Goal: Information Seeking & Learning: Learn about a topic

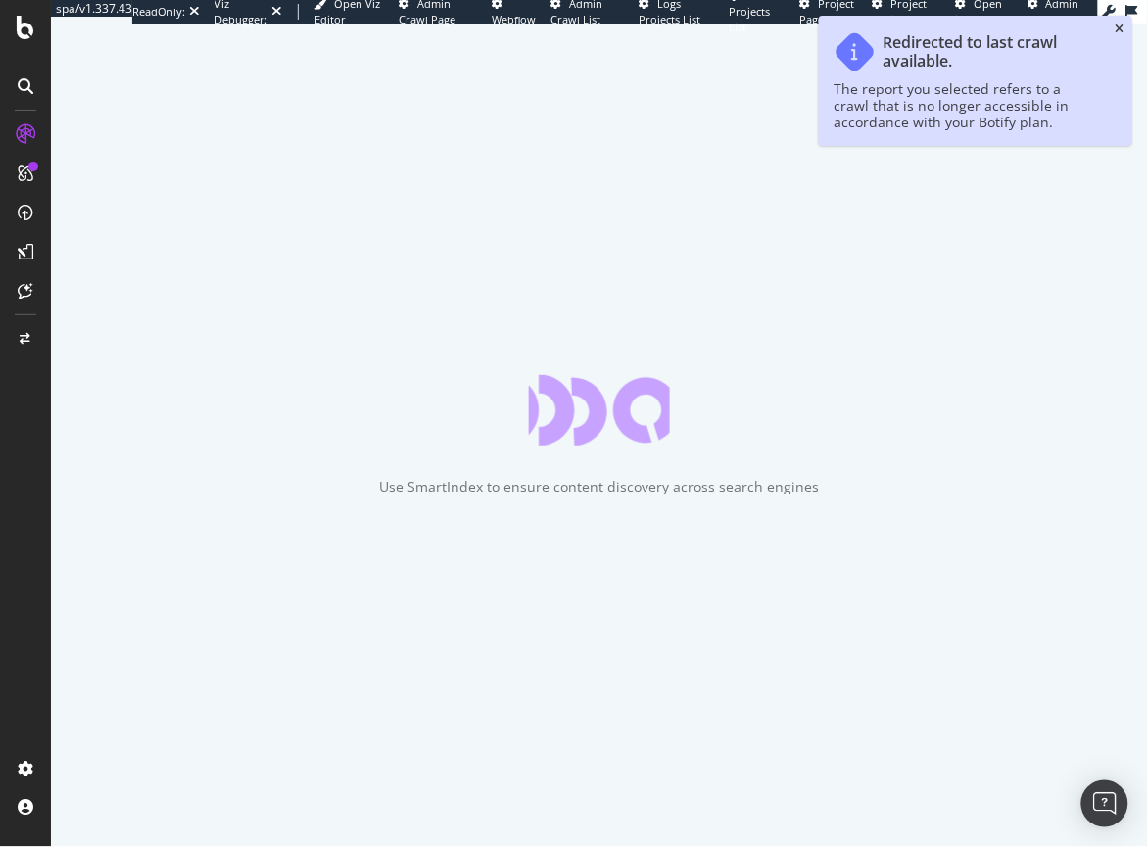
click at [1121, 25] on icon "close toast" at bounding box center [1119, 30] width 9 height 12
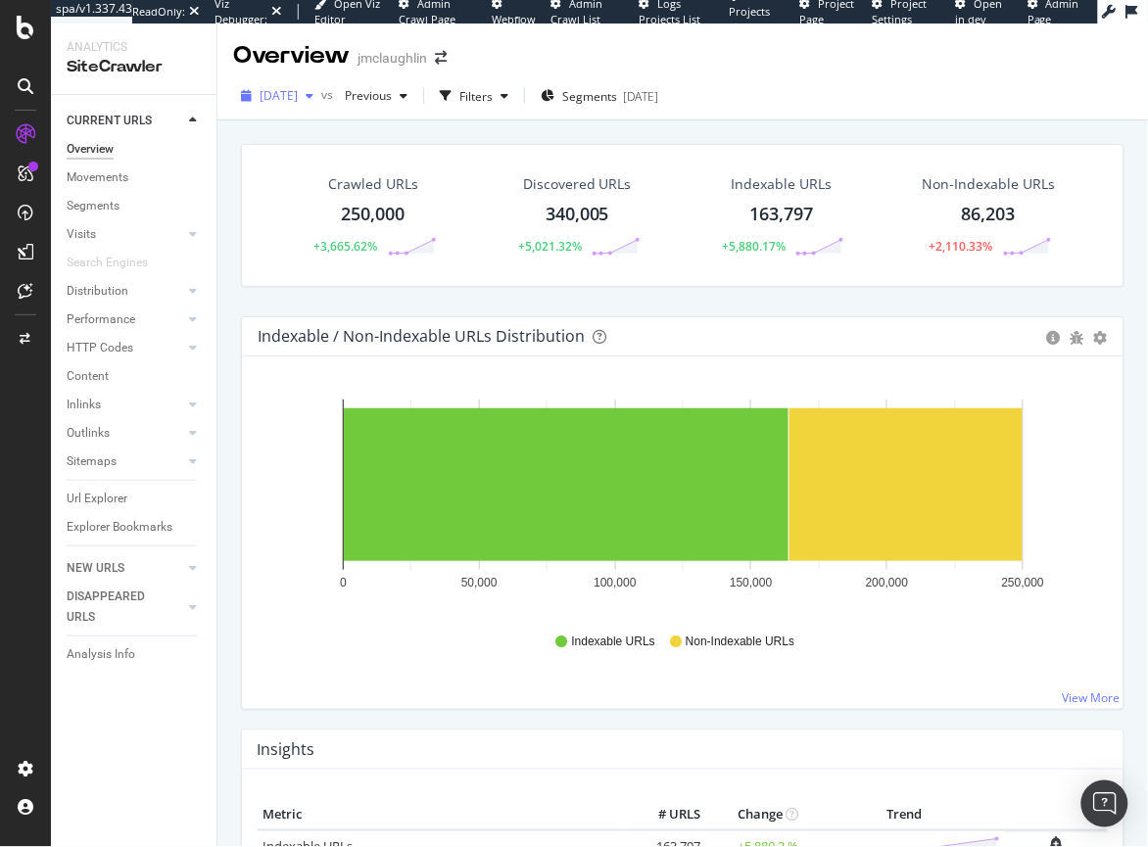
click at [321, 96] on div "button" at bounding box center [310, 96] width 24 height 12
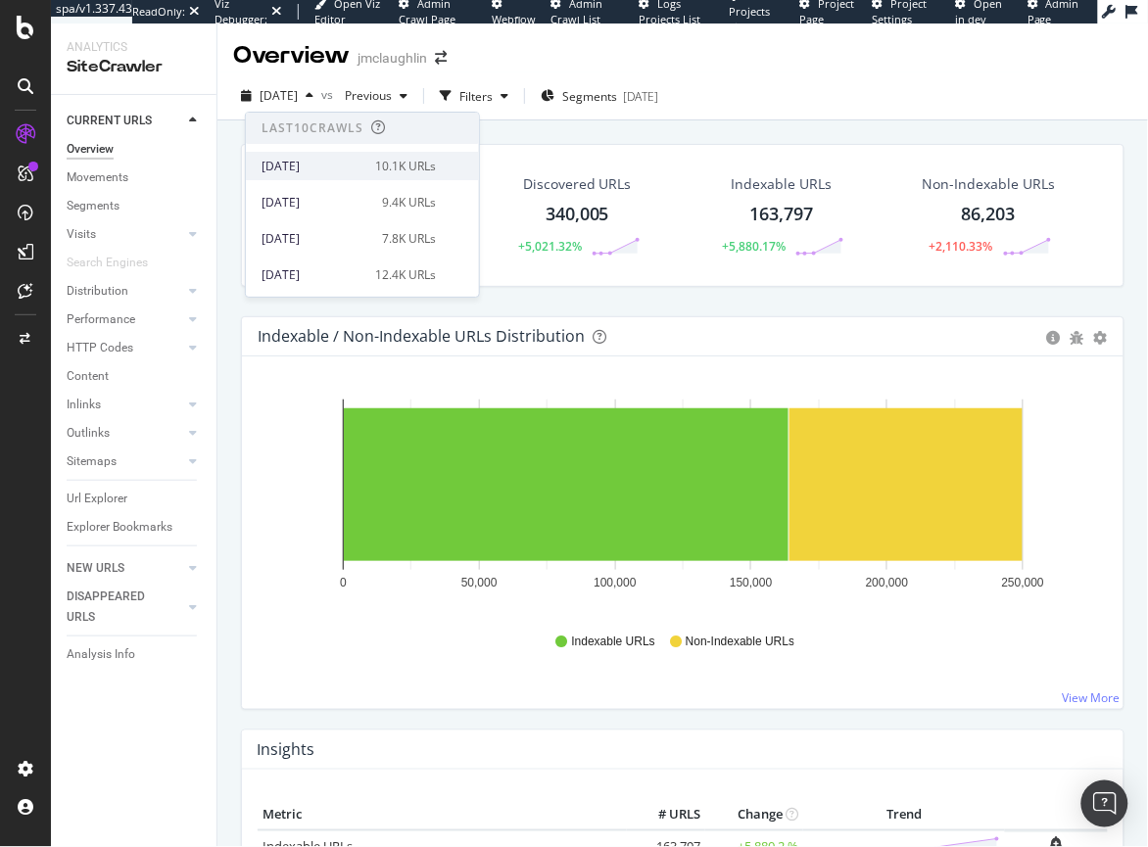
click at [306, 160] on div "[DATE]" at bounding box center [312, 167] width 102 height 18
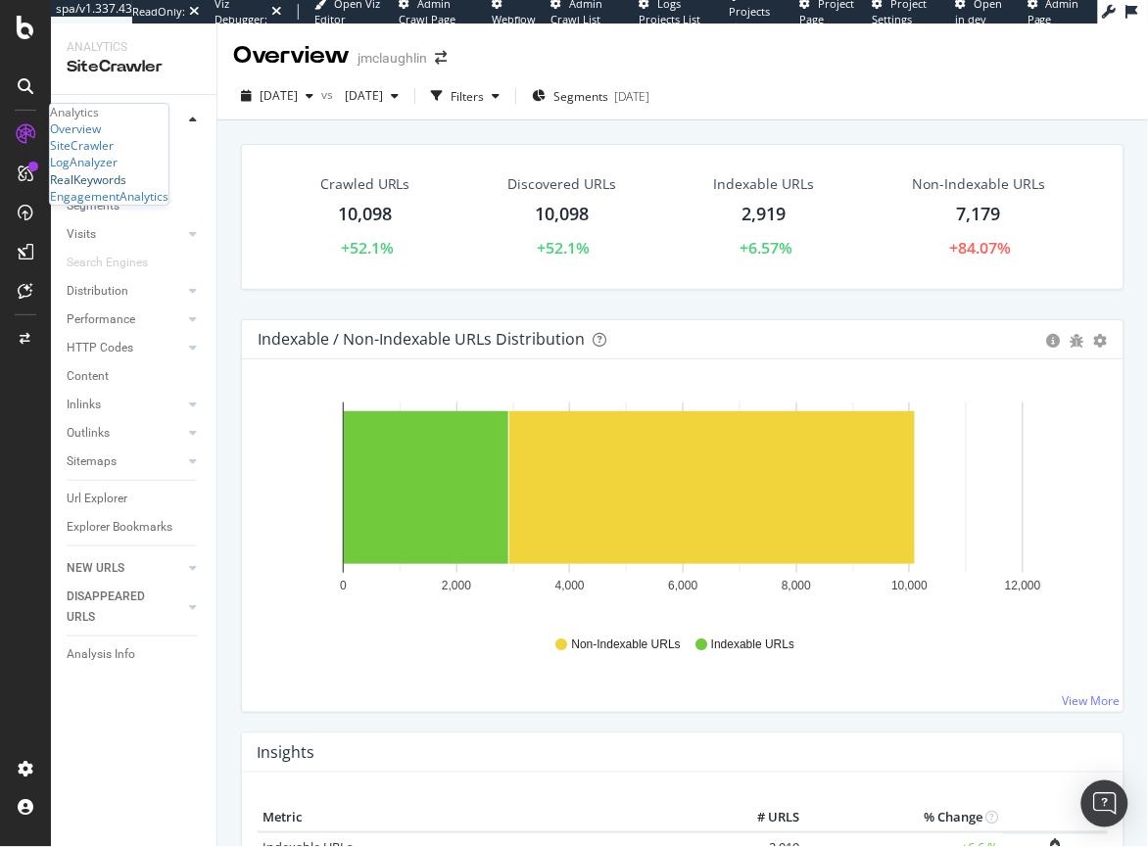
click at [107, 188] on div "RealKeywords" at bounding box center [88, 179] width 76 height 17
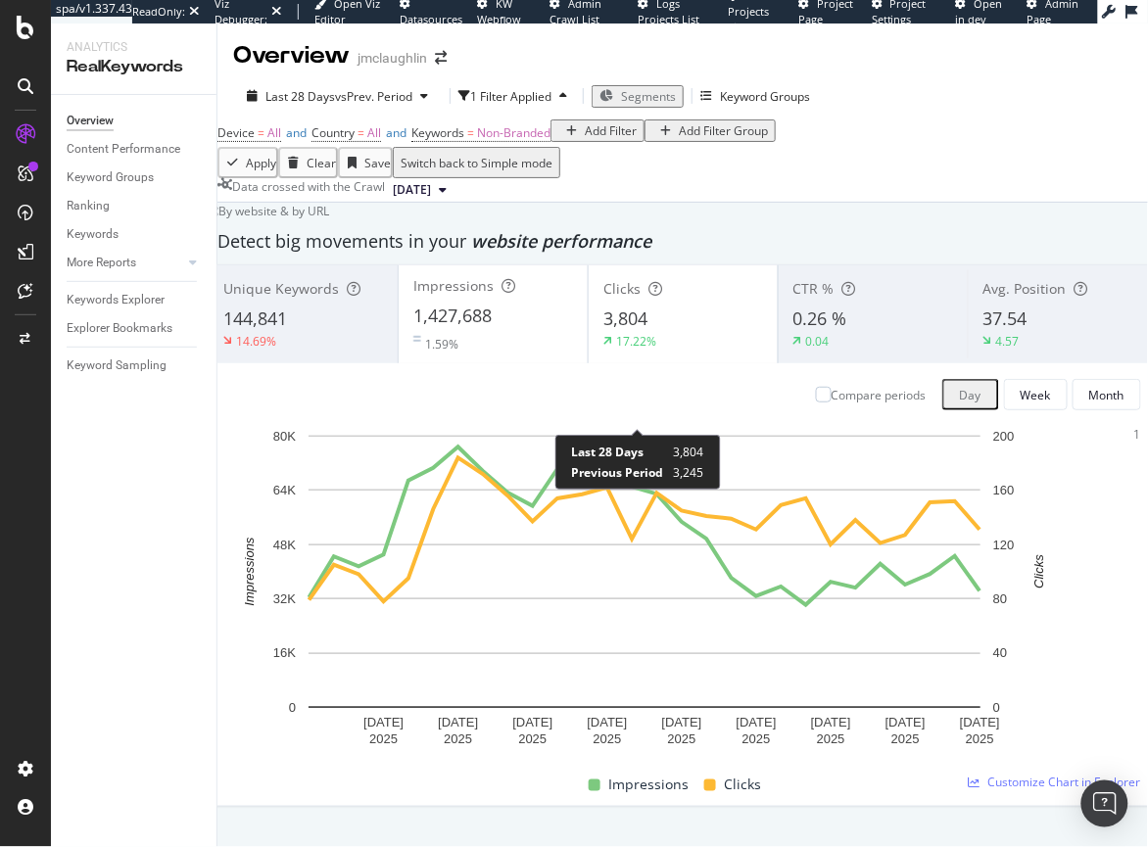
click at [652, 350] on div "17.22%" at bounding box center [636, 341] width 40 height 17
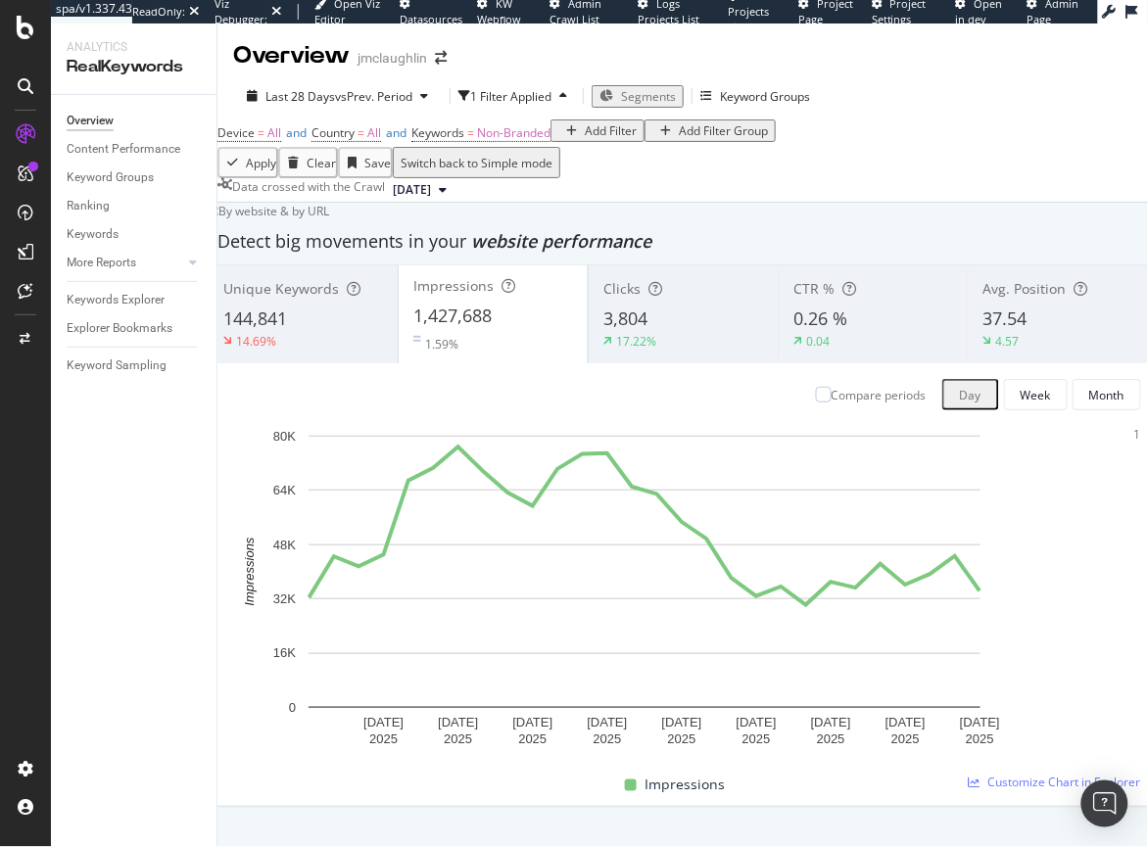
click at [563, 329] on div "1,427,688" at bounding box center [493, 316] width 160 height 25
click at [673, 350] on div "17.22%" at bounding box center [683, 341] width 160 height 18
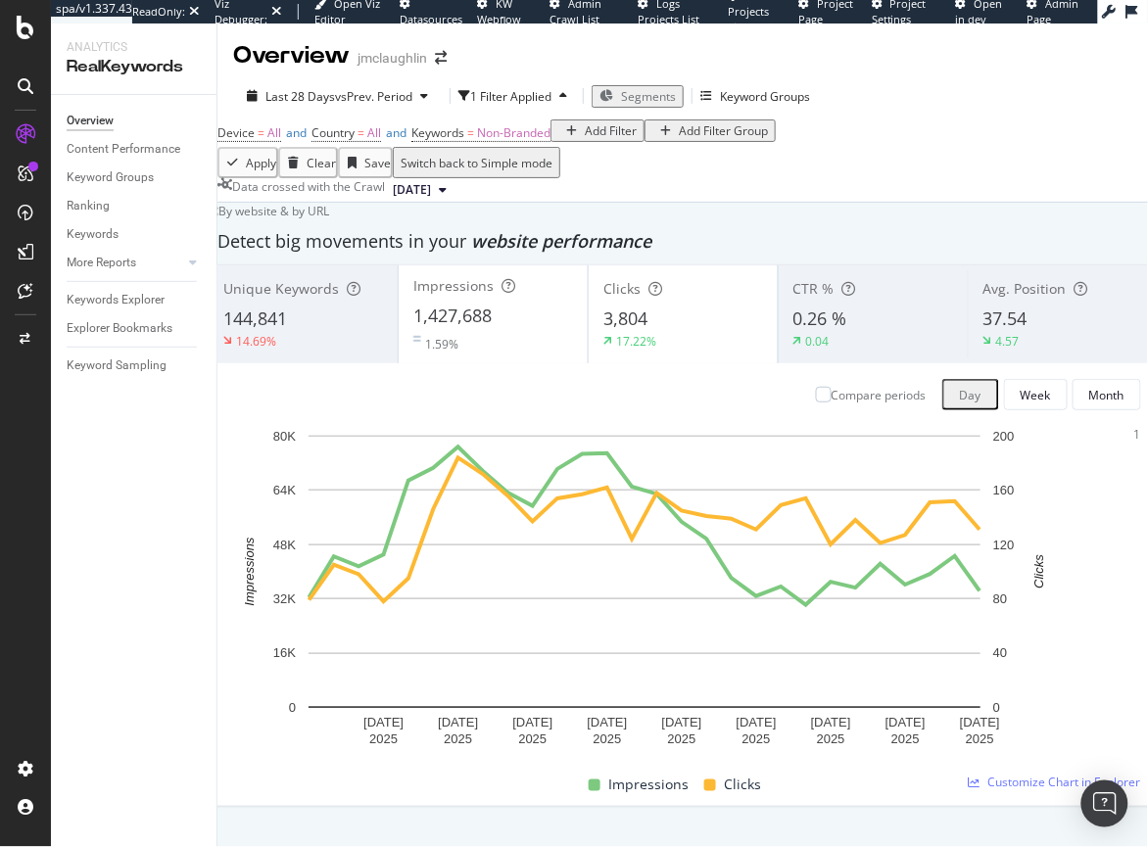
click at [673, 350] on div "17.22%" at bounding box center [683, 341] width 160 height 18
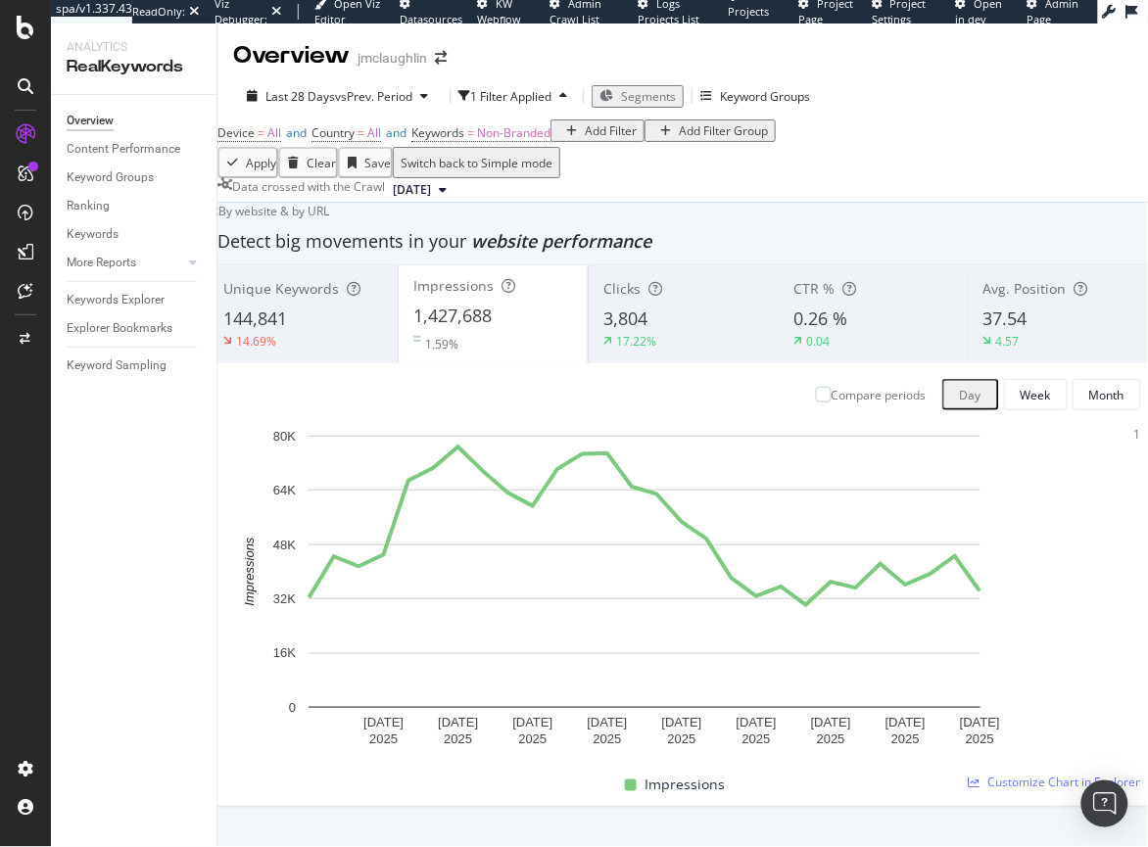
click at [665, 350] on div "17.22%" at bounding box center [683, 341] width 160 height 18
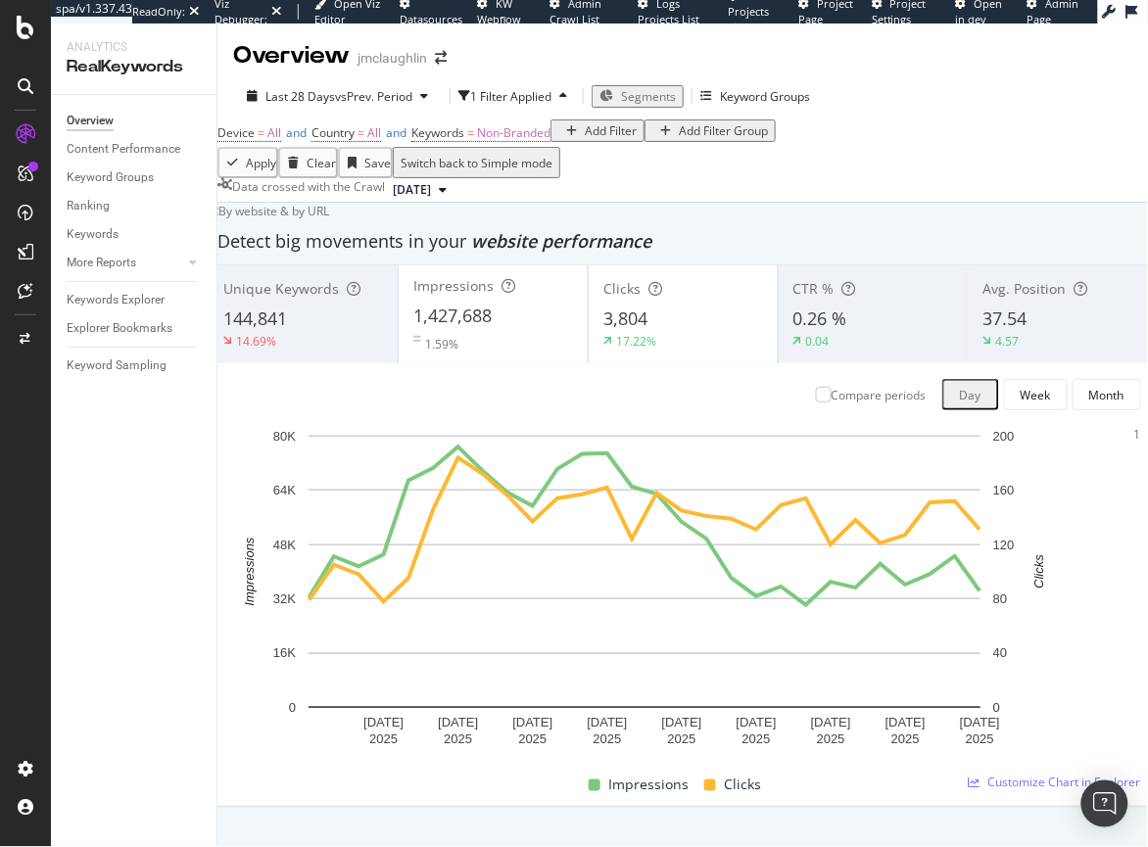
click at [840, 350] on div "0.04" at bounding box center [873, 341] width 160 height 18
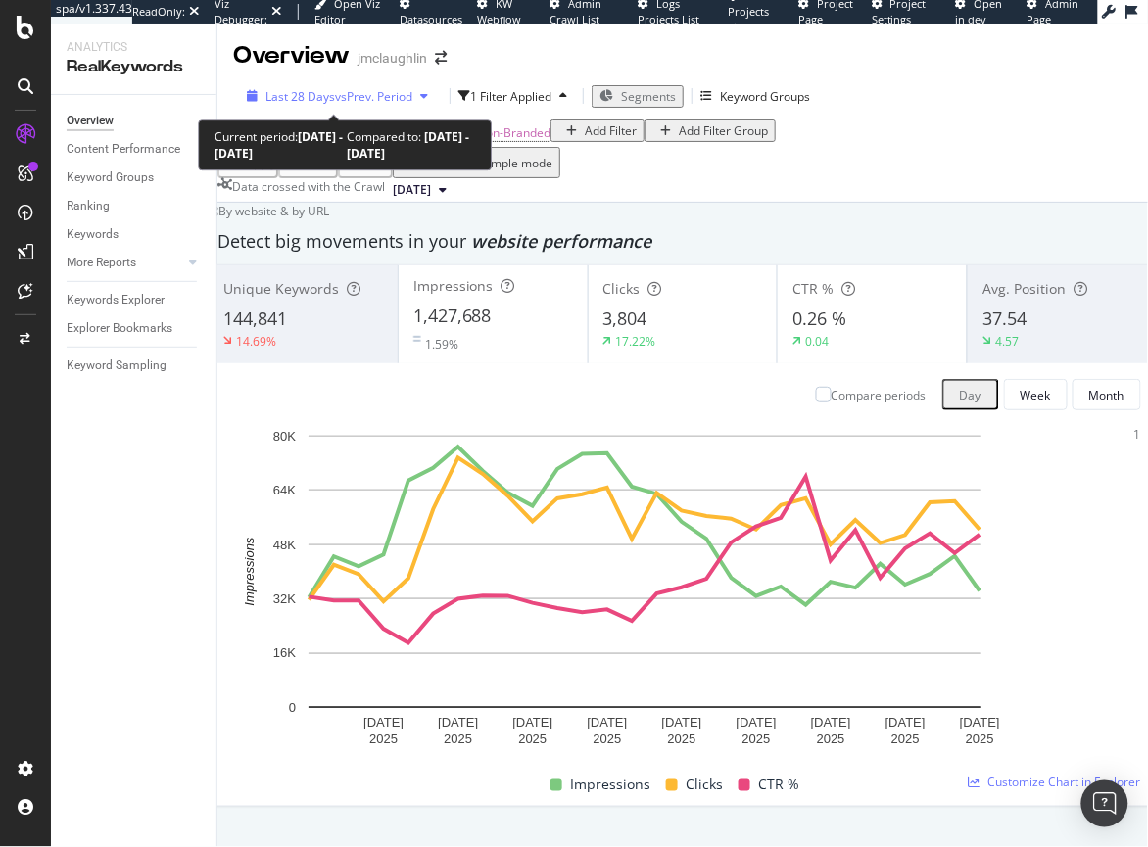
click at [336, 96] on span "vs Prev. Period" at bounding box center [373, 96] width 77 height 17
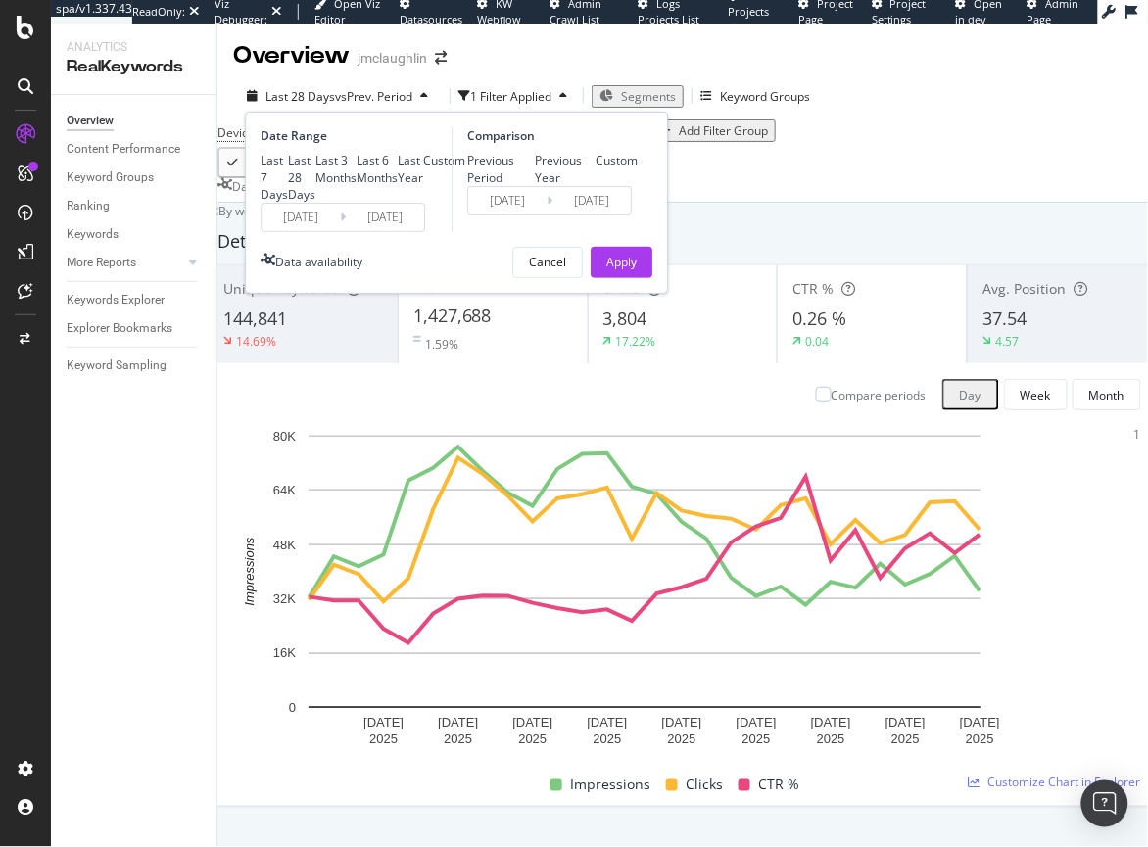
click at [309, 231] on input "[DATE]" at bounding box center [300, 217] width 78 height 27
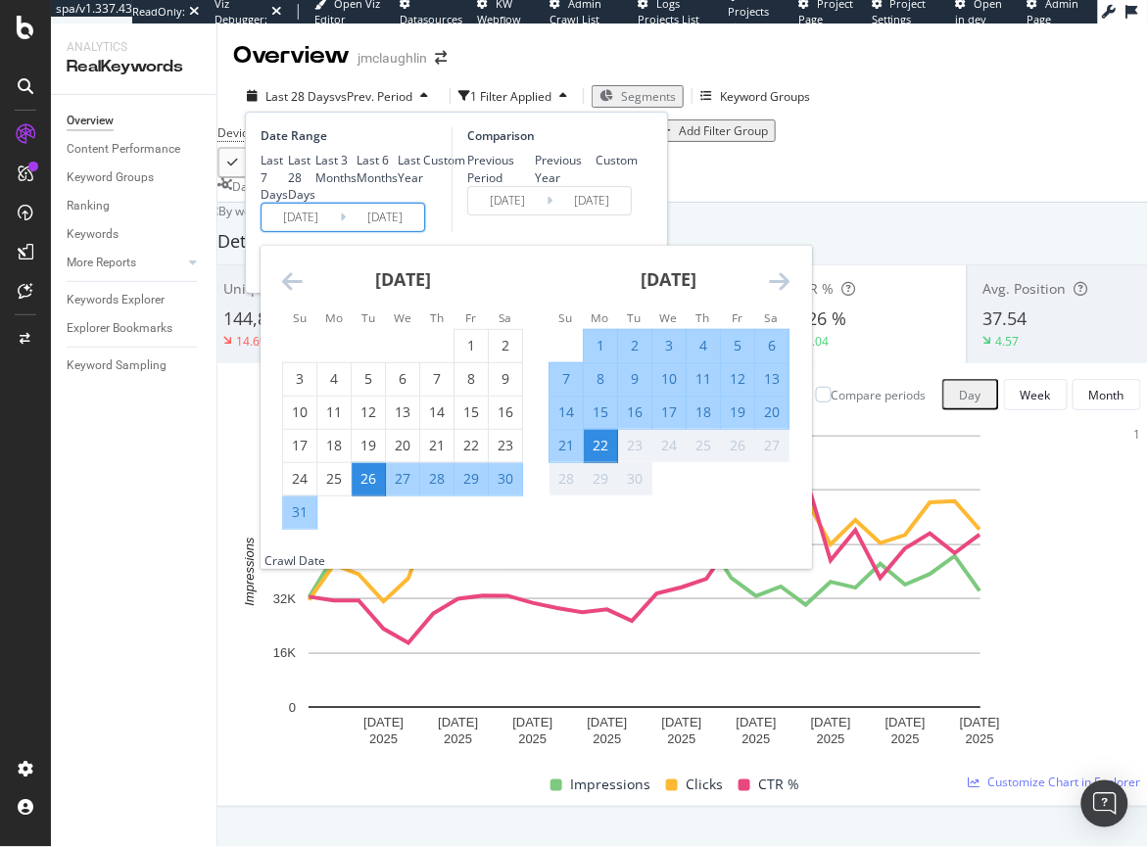
click at [744, 389] on div "12" at bounding box center [737, 379] width 33 height 20
type input "[DATE]"
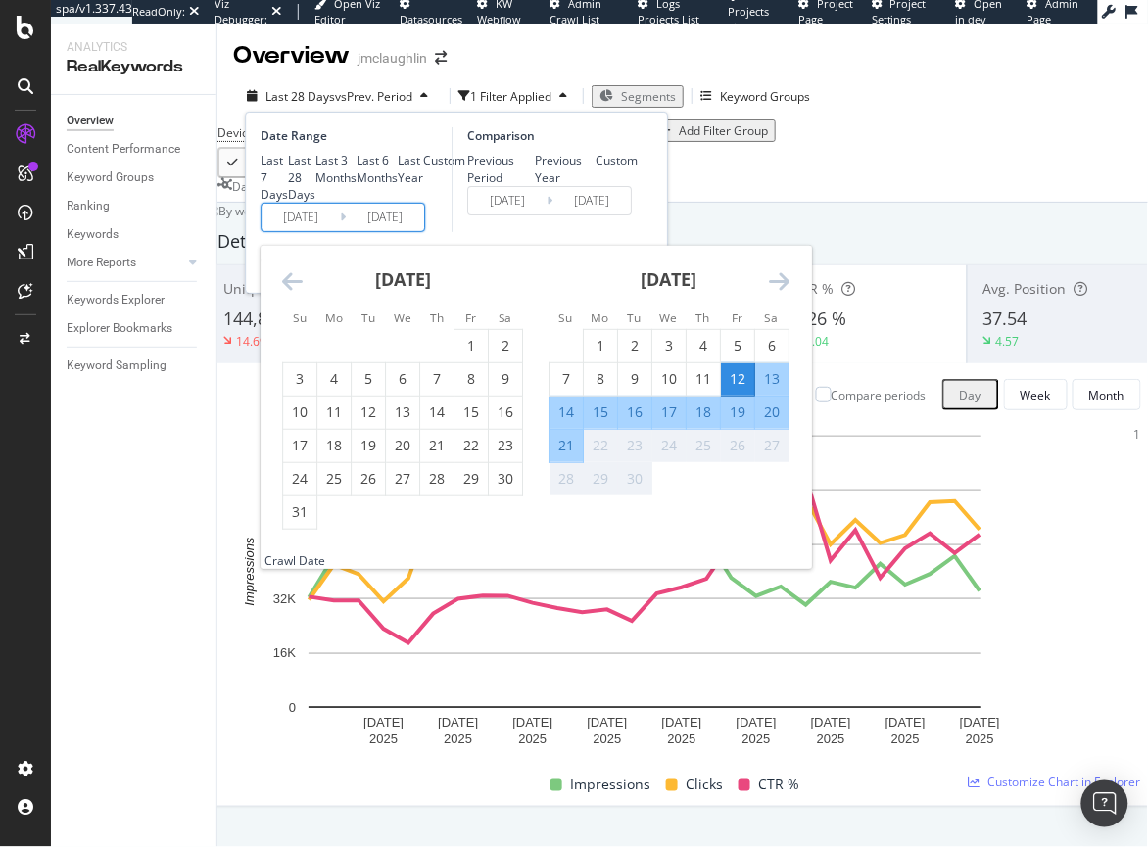
click at [704, 422] on div "18" at bounding box center [702, 412] width 33 height 20
type input "[DATE]"
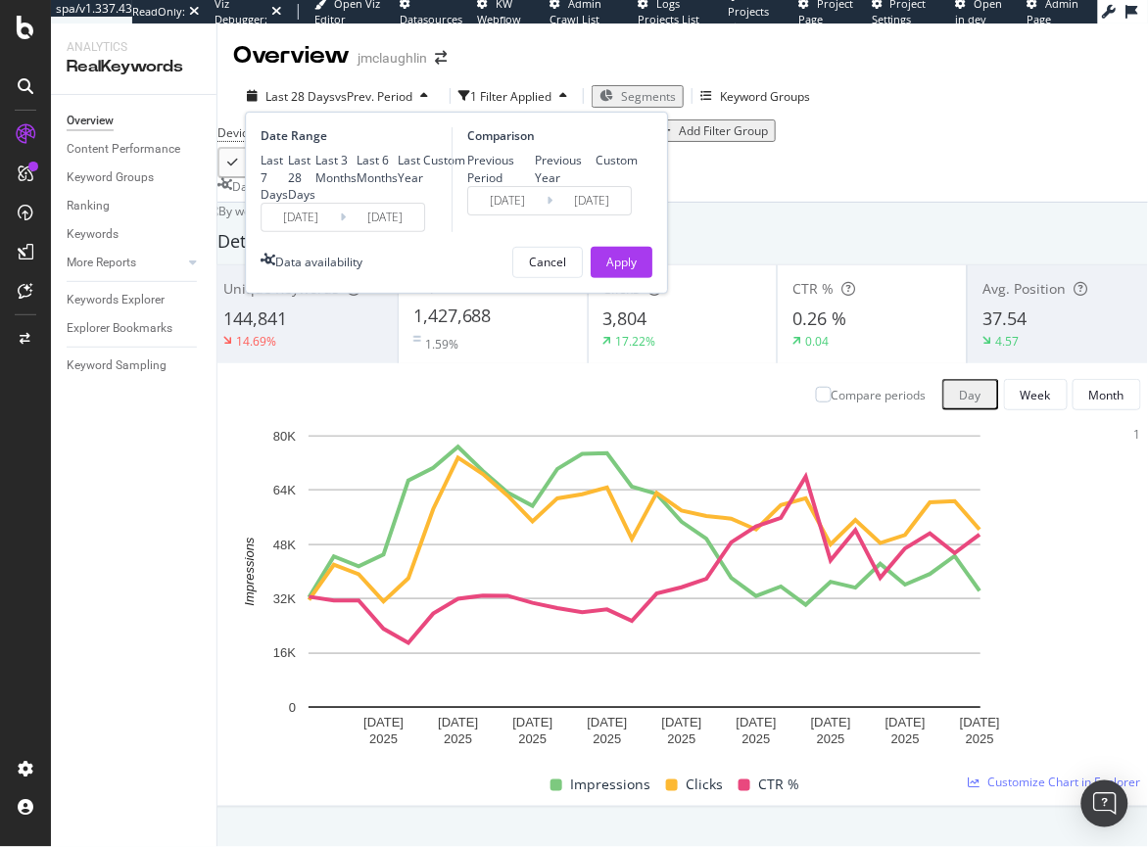
drag, startPoint x: 485, startPoint y: 182, endPoint x: 609, endPoint y: 198, distance: 125.3
click at [608, 185] on div "Previous Period Previous Year Custom" at bounding box center [552, 168] width 170 height 33
click at [636, 270] on div "Apply" at bounding box center [621, 262] width 30 height 17
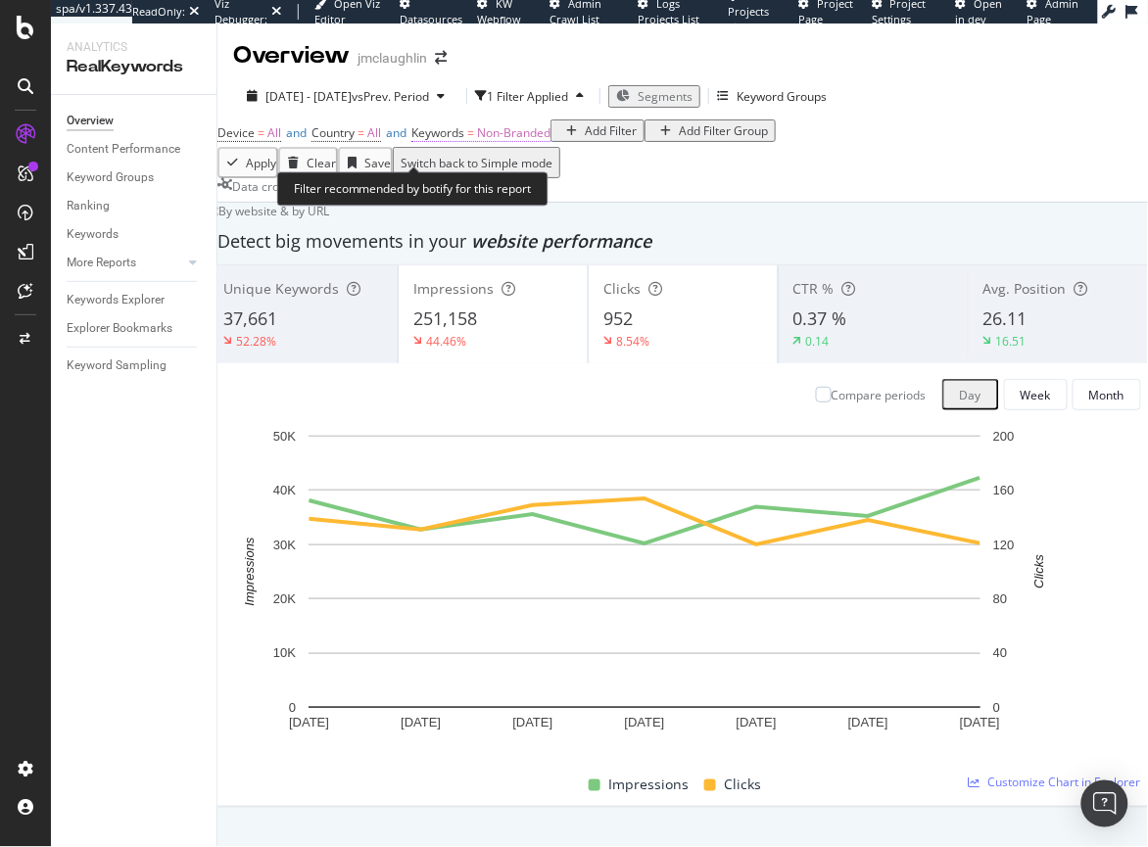
click at [464, 141] on span "Keywords" at bounding box center [437, 132] width 53 height 17
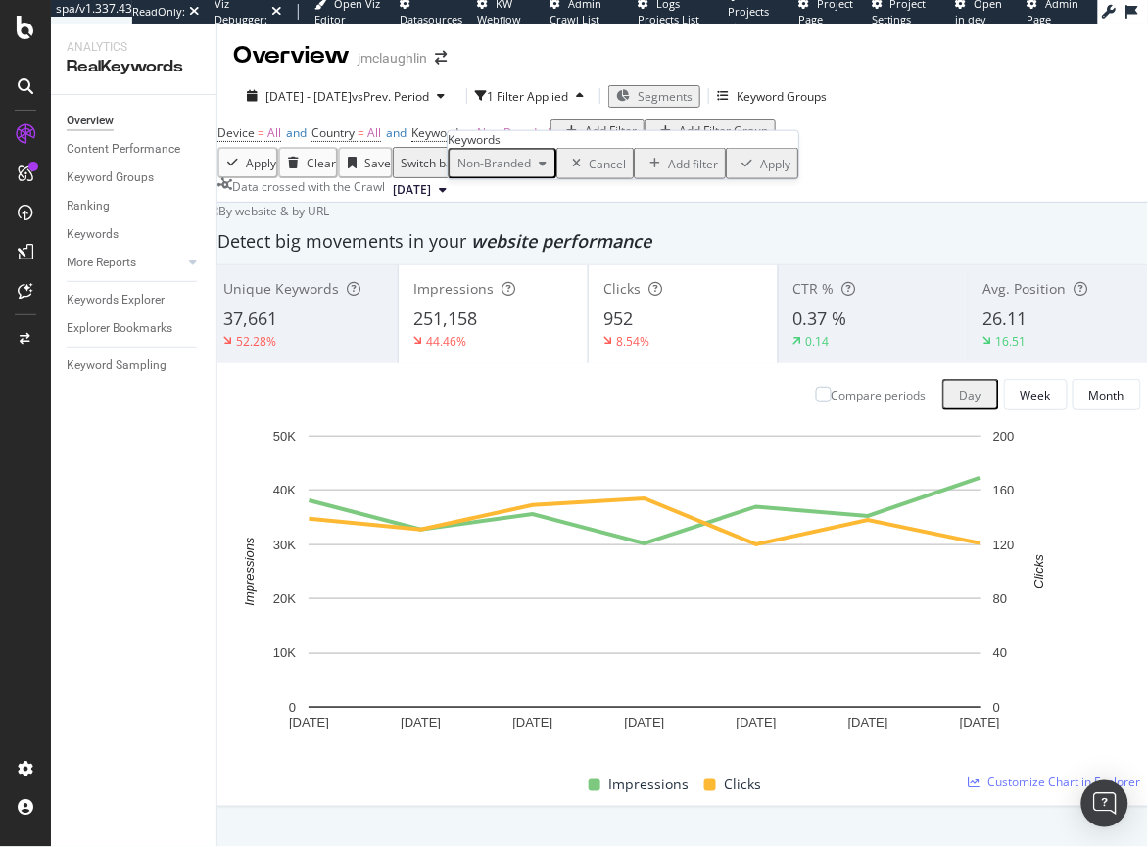
click at [520, 171] on span "Non-Branded" at bounding box center [489, 163] width 81 height 17
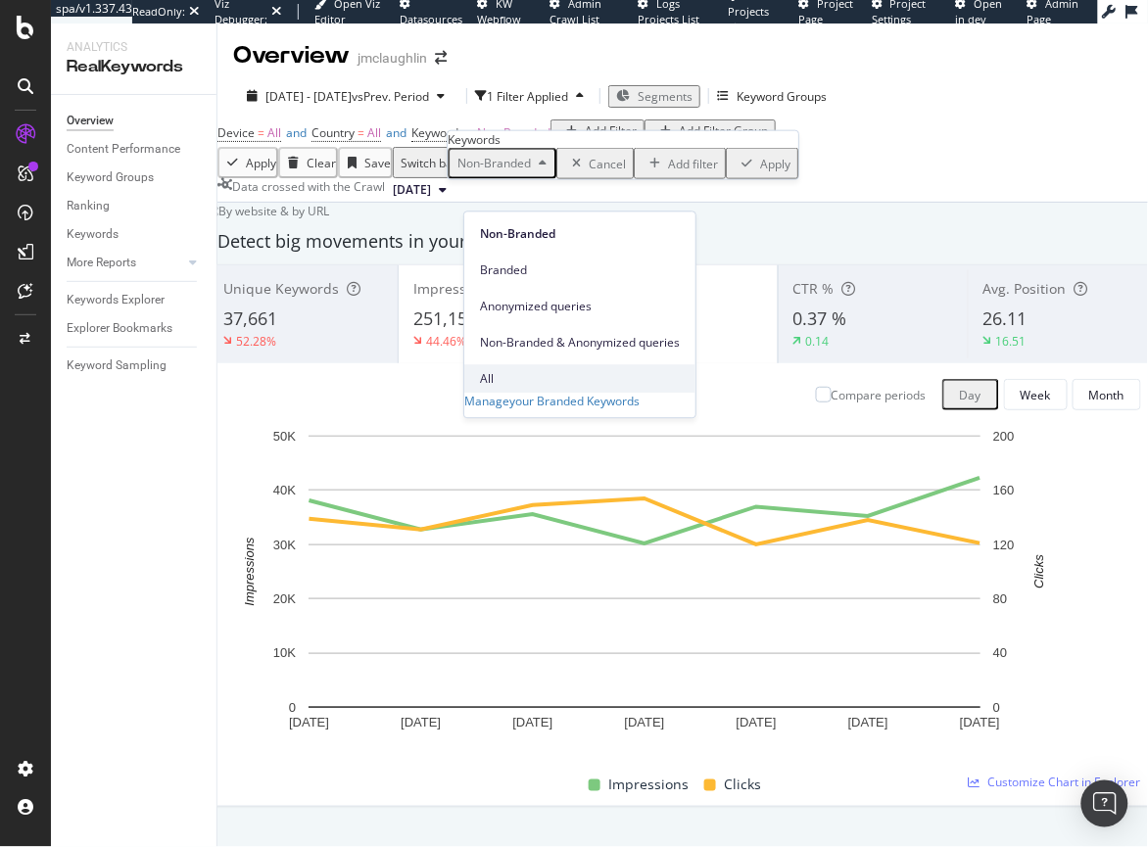
click at [515, 370] on span "All" at bounding box center [580, 379] width 200 height 18
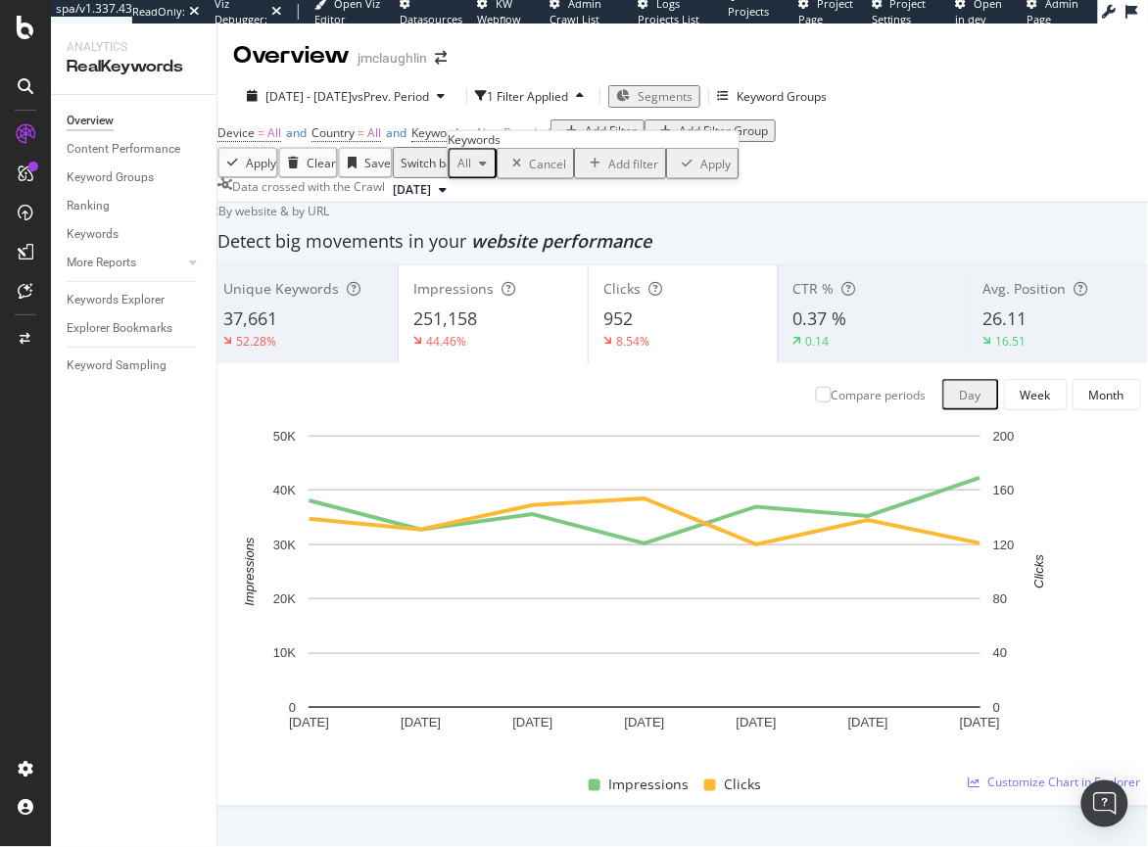
click at [700, 171] on div "Apply" at bounding box center [715, 163] width 30 height 17
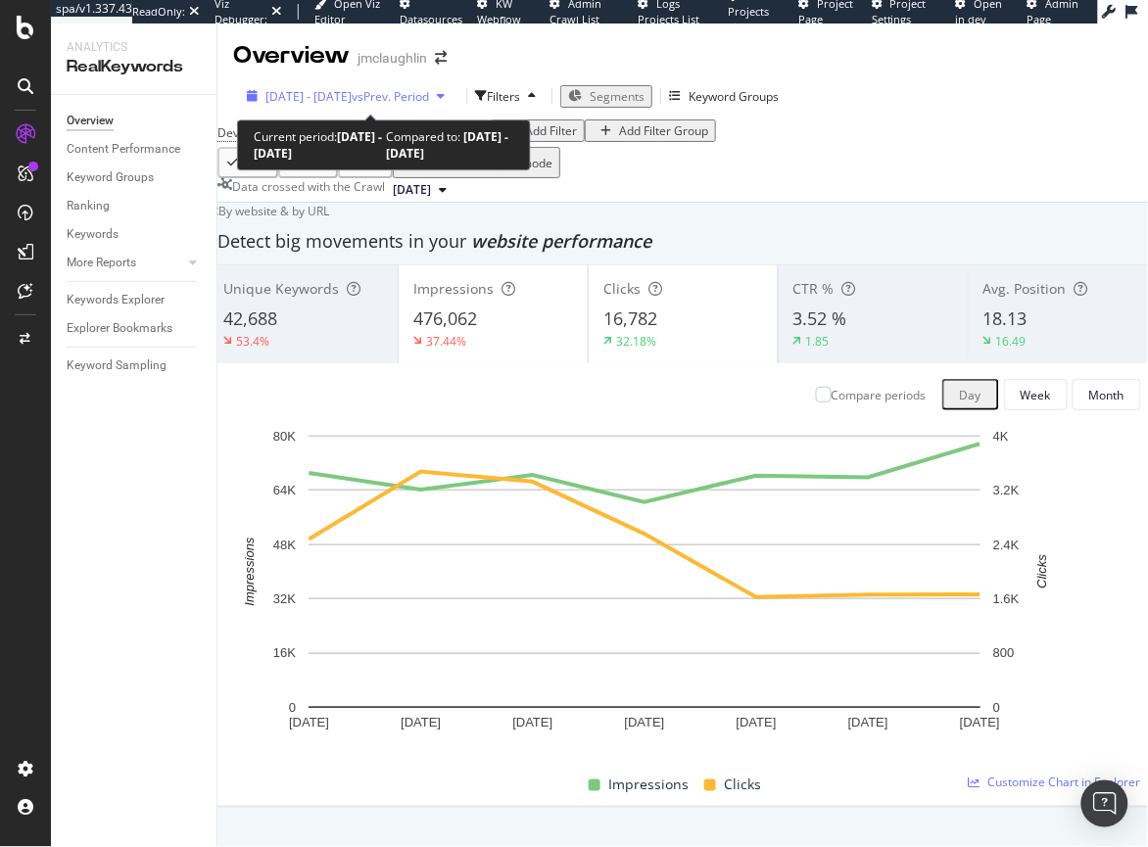
click at [343, 91] on span "[DATE] - [DATE]" at bounding box center [308, 96] width 86 height 17
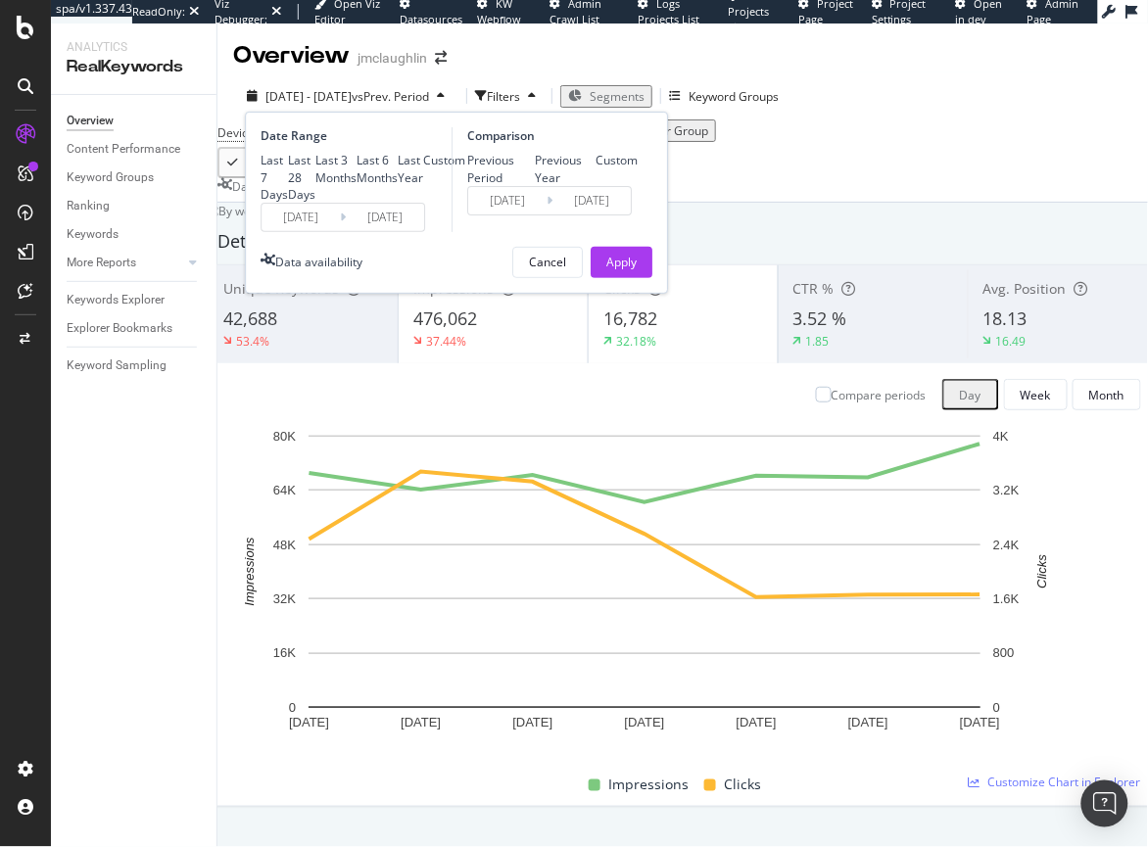
click at [536, 169] on div "Previous Year" at bounding box center [536, 169] width 0 height 0
type input "[DATE]"
click at [617, 270] on div "Apply" at bounding box center [621, 262] width 30 height 17
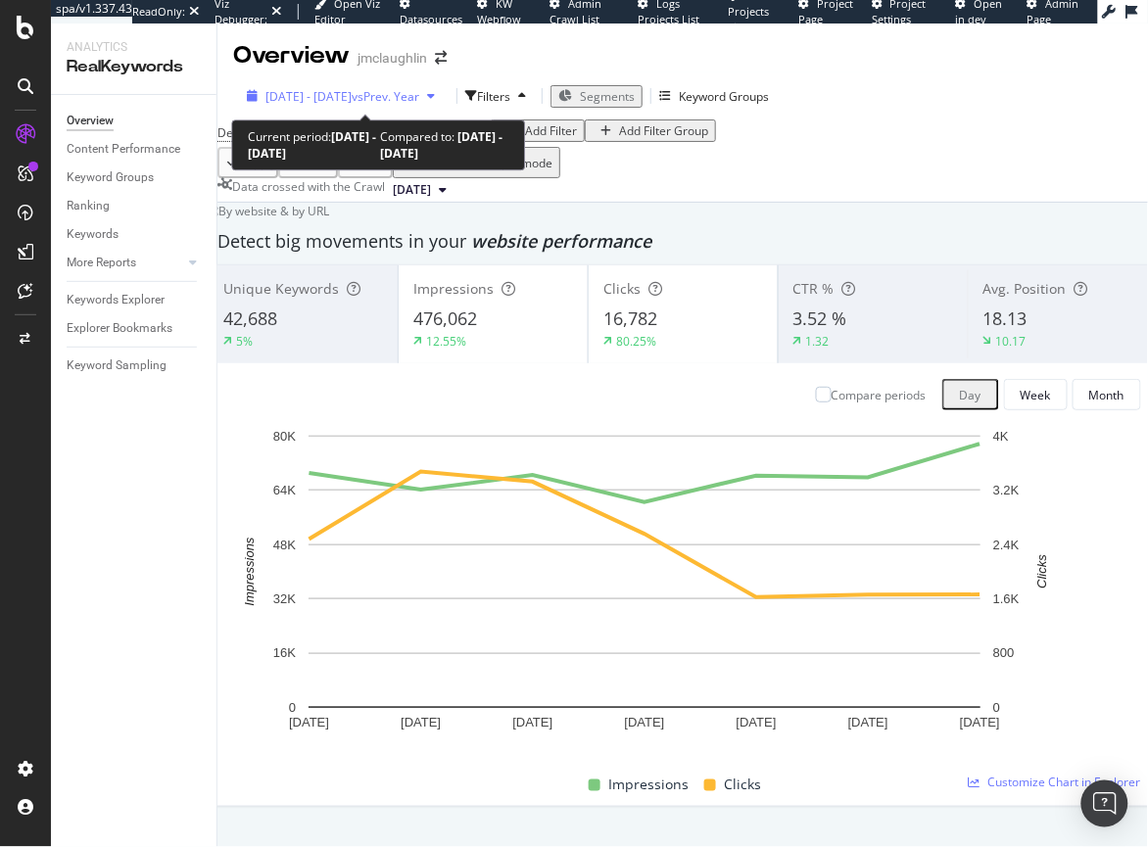
click at [307, 90] on span "[DATE] - [DATE]" at bounding box center [308, 96] width 86 height 17
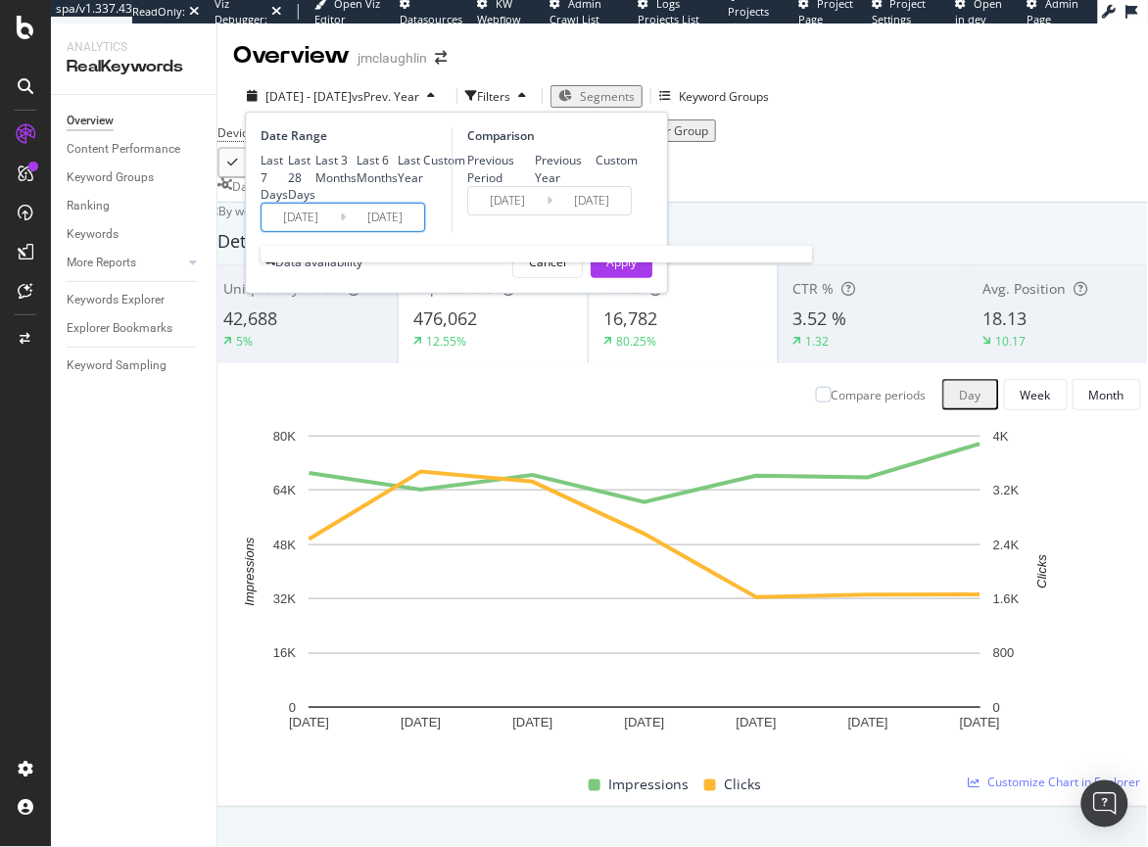
click at [292, 231] on input "[DATE]" at bounding box center [300, 217] width 78 height 27
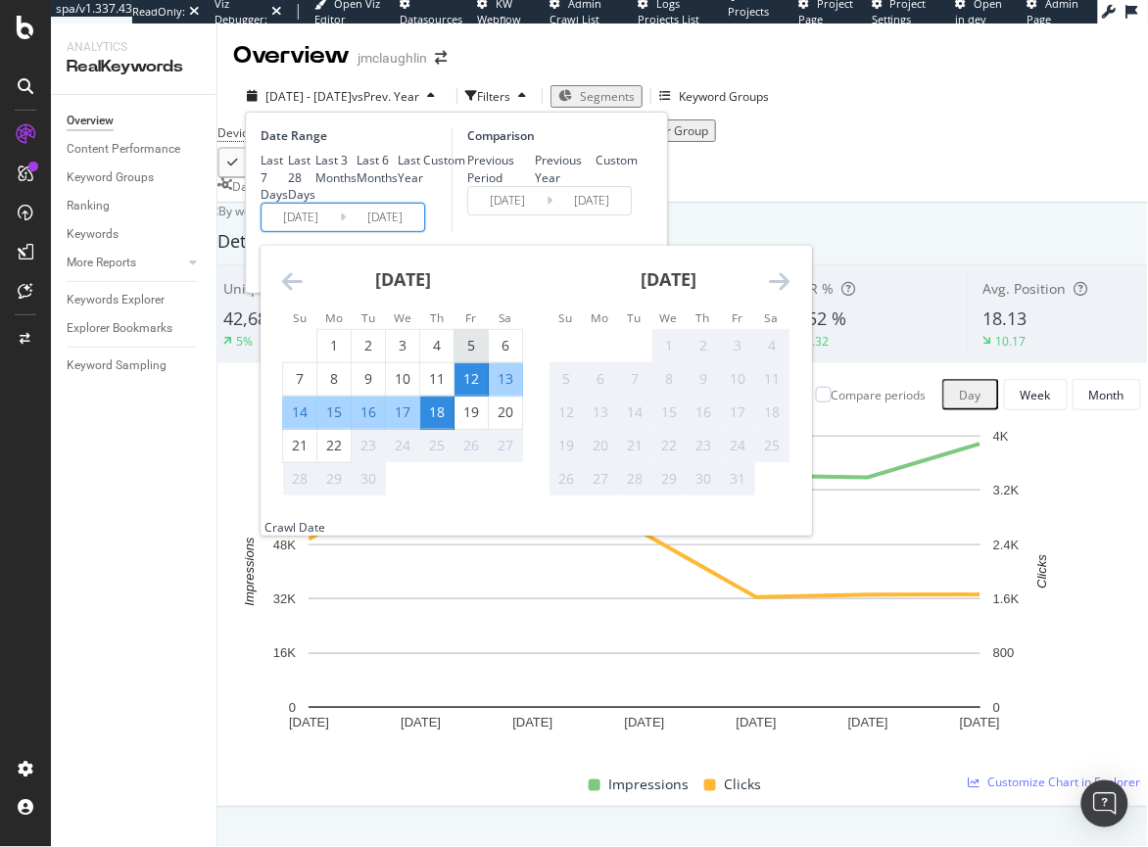
click at [466, 355] on div "5" at bounding box center [470, 346] width 33 height 20
type input "[DATE]"
click at [431, 389] on div "11" at bounding box center [436, 379] width 33 height 20
type input "[DATE]"
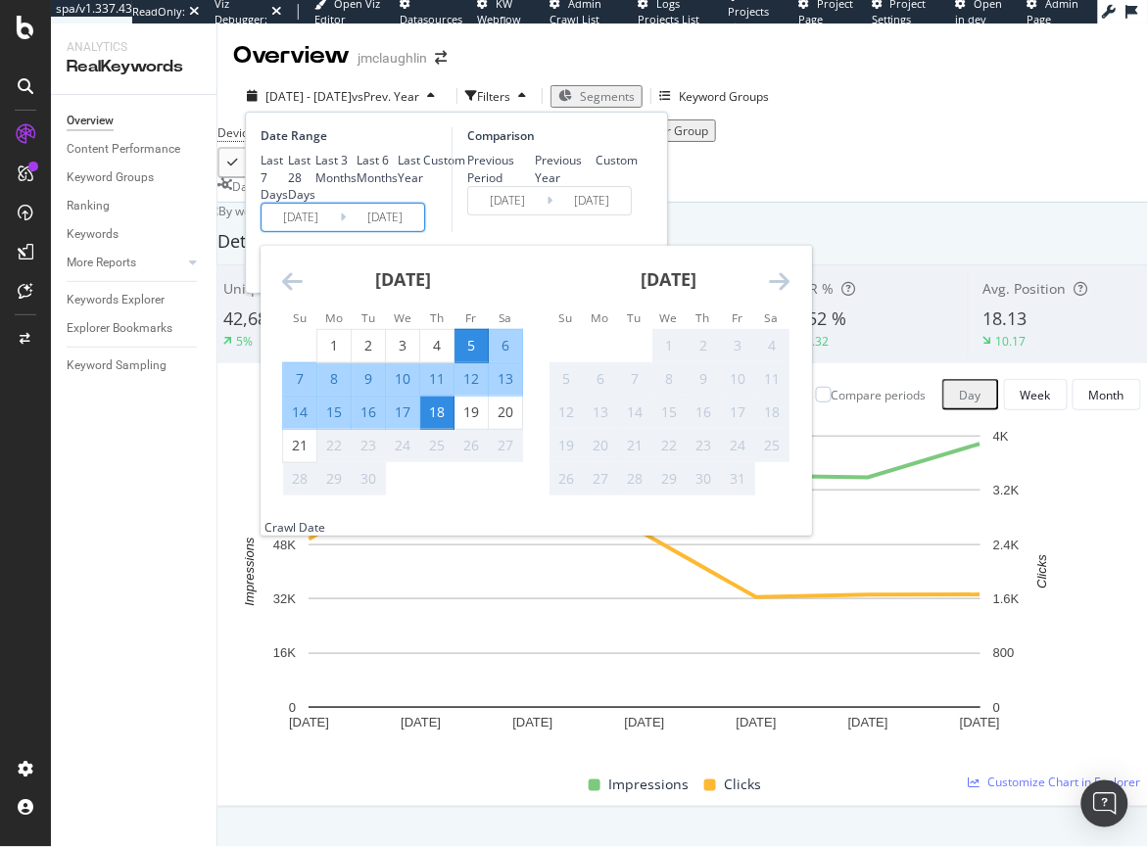
type input "[DATE]"
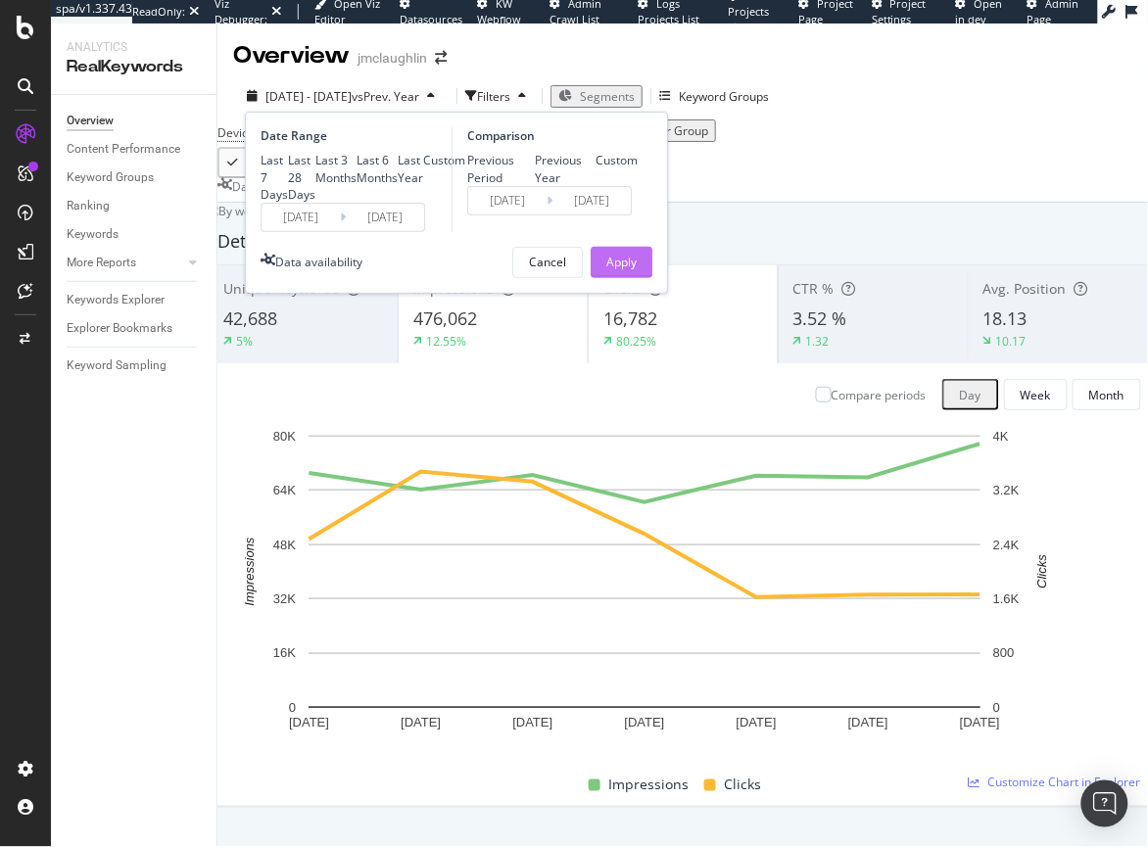
click at [626, 270] on div "Apply" at bounding box center [621, 262] width 30 height 17
